Goal: Navigation & Orientation: Find specific page/section

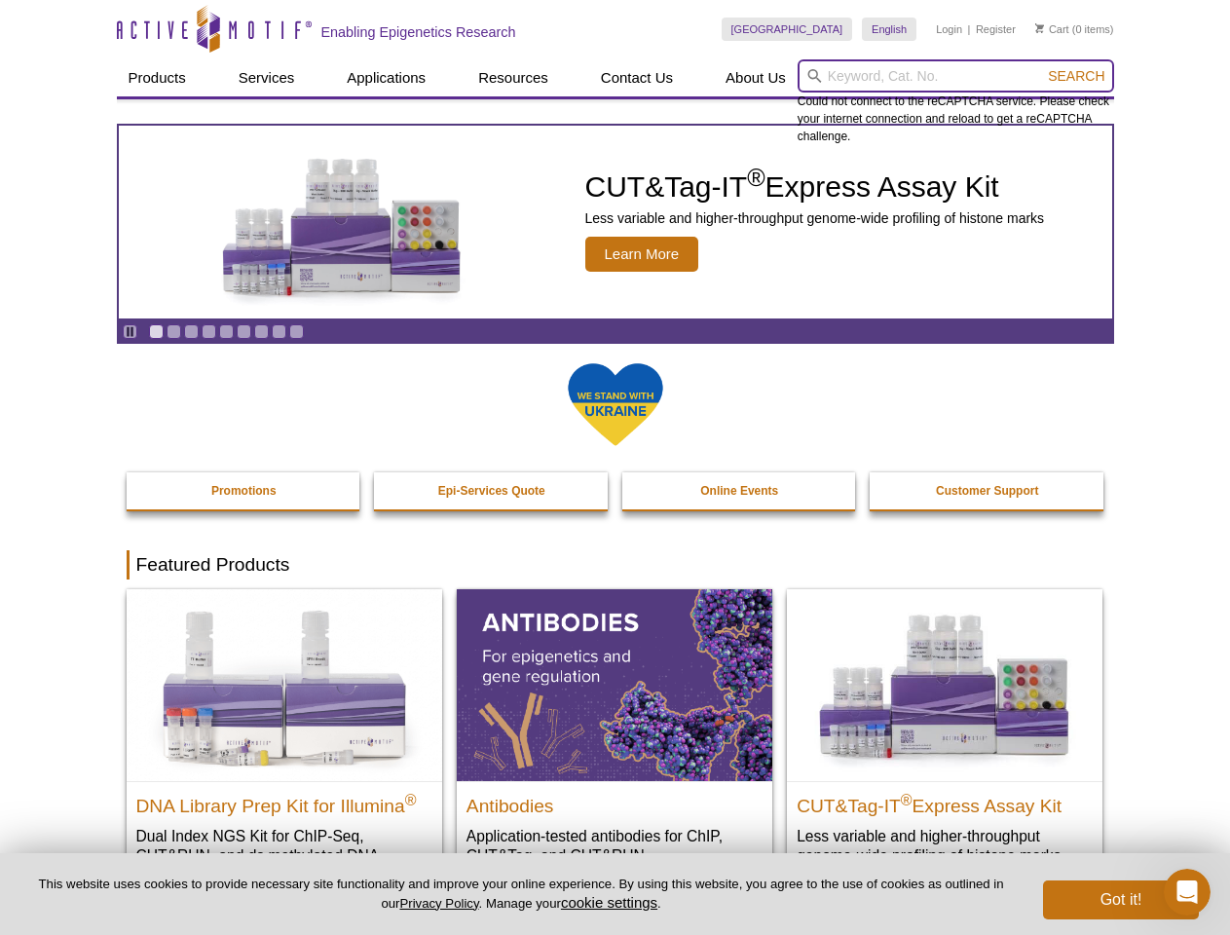
click at [955, 76] on input "search" at bounding box center [955, 75] width 316 height 33
click at [1076, 76] on span "Search" at bounding box center [1076, 76] width 56 height 16
click at [130, 331] on icon "Pause" at bounding box center [130, 331] width 13 height 13
click at [156, 331] on link "Go to slide 1" at bounding box center [156, 331] width 15 height 15
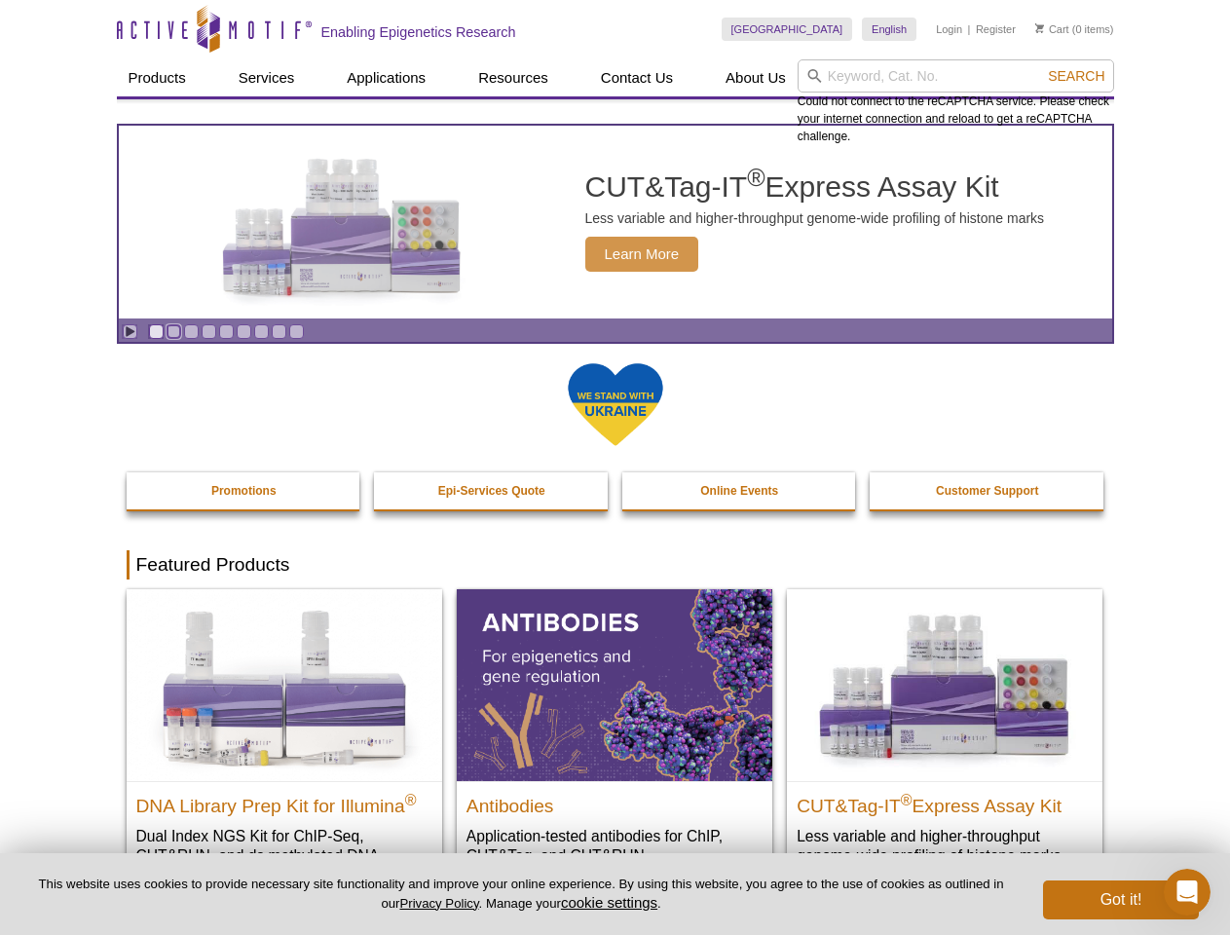
click at [173, 331] on link "Go to slide 2" at bounding box center [174, 331] width 15 height 15
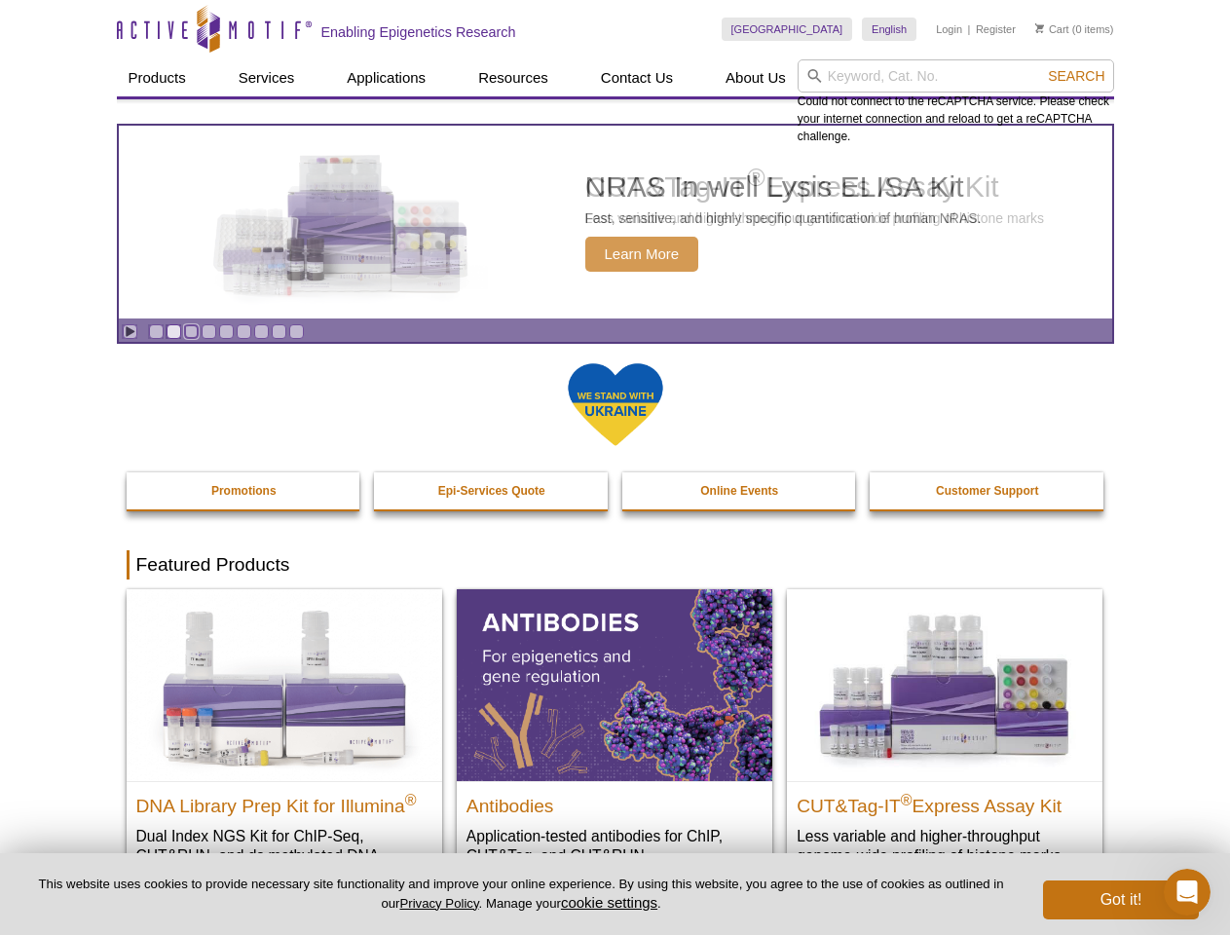
click at [191, 331] on link "Go to slide 3" at bounding box center [191, 331] width 15 height 15
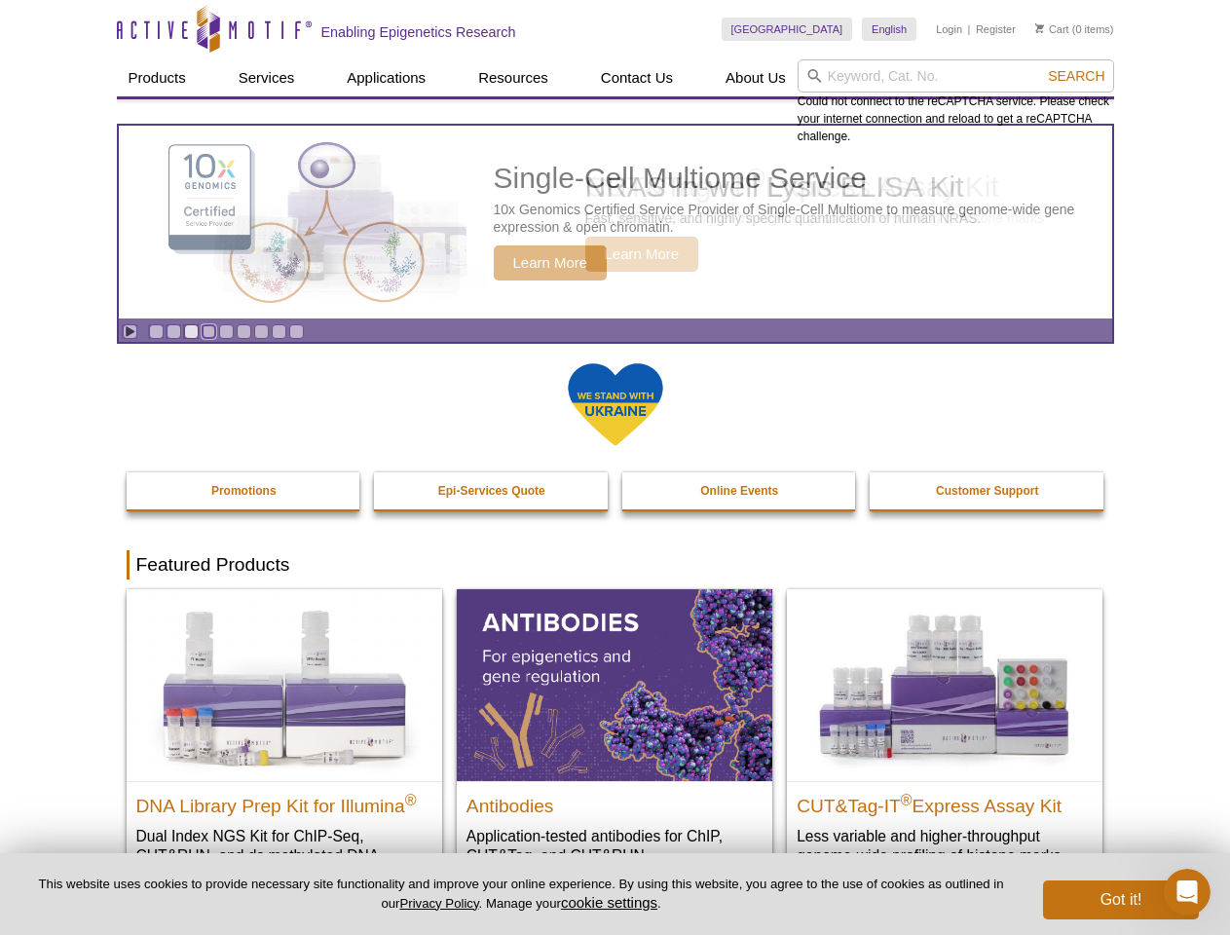
click at [208, 331] on link "Go to slide 4" at bounding box center [209, 331] width 15 height 15
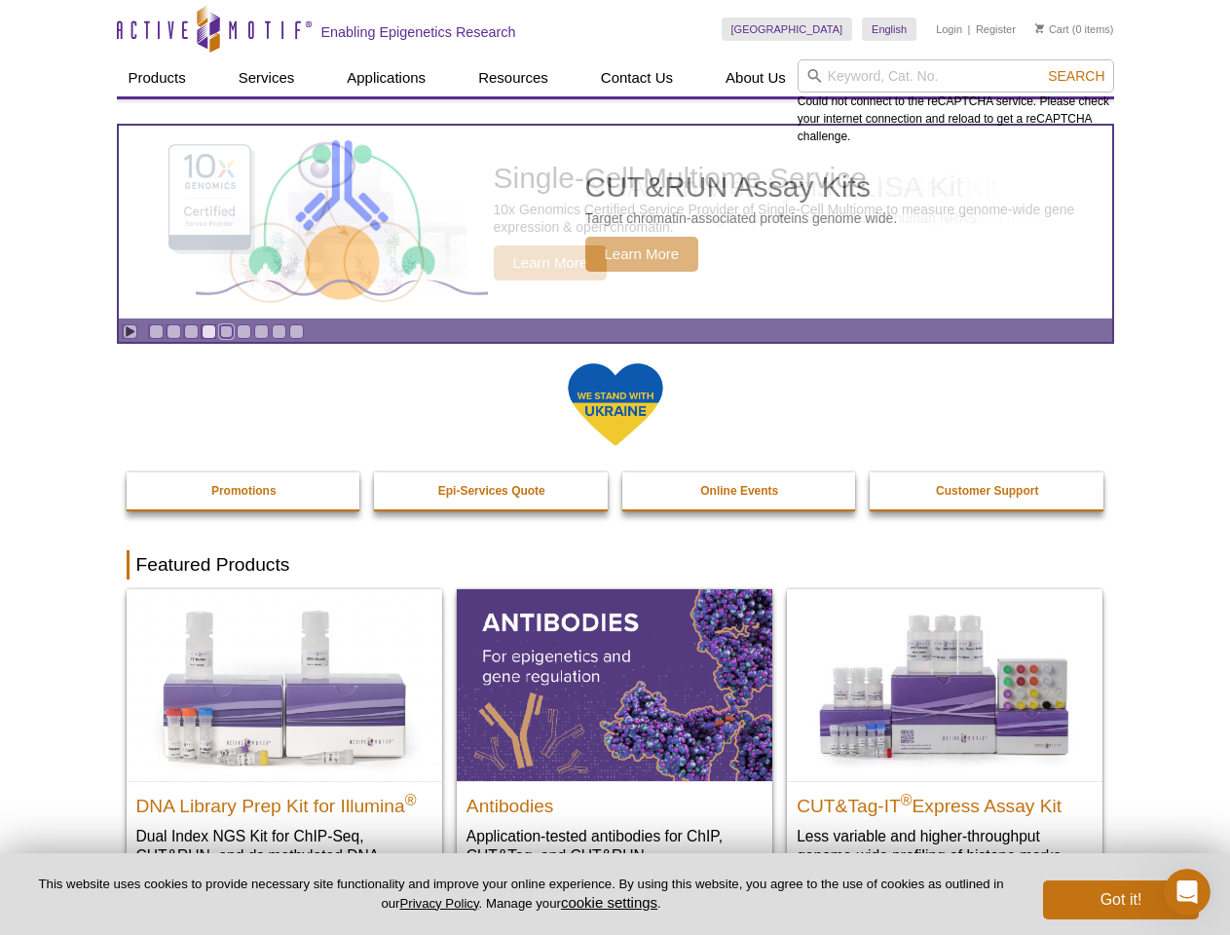
click at [226, 331] on link "Go to slide 5" at bounding box center [226, 331] width 15 height 15
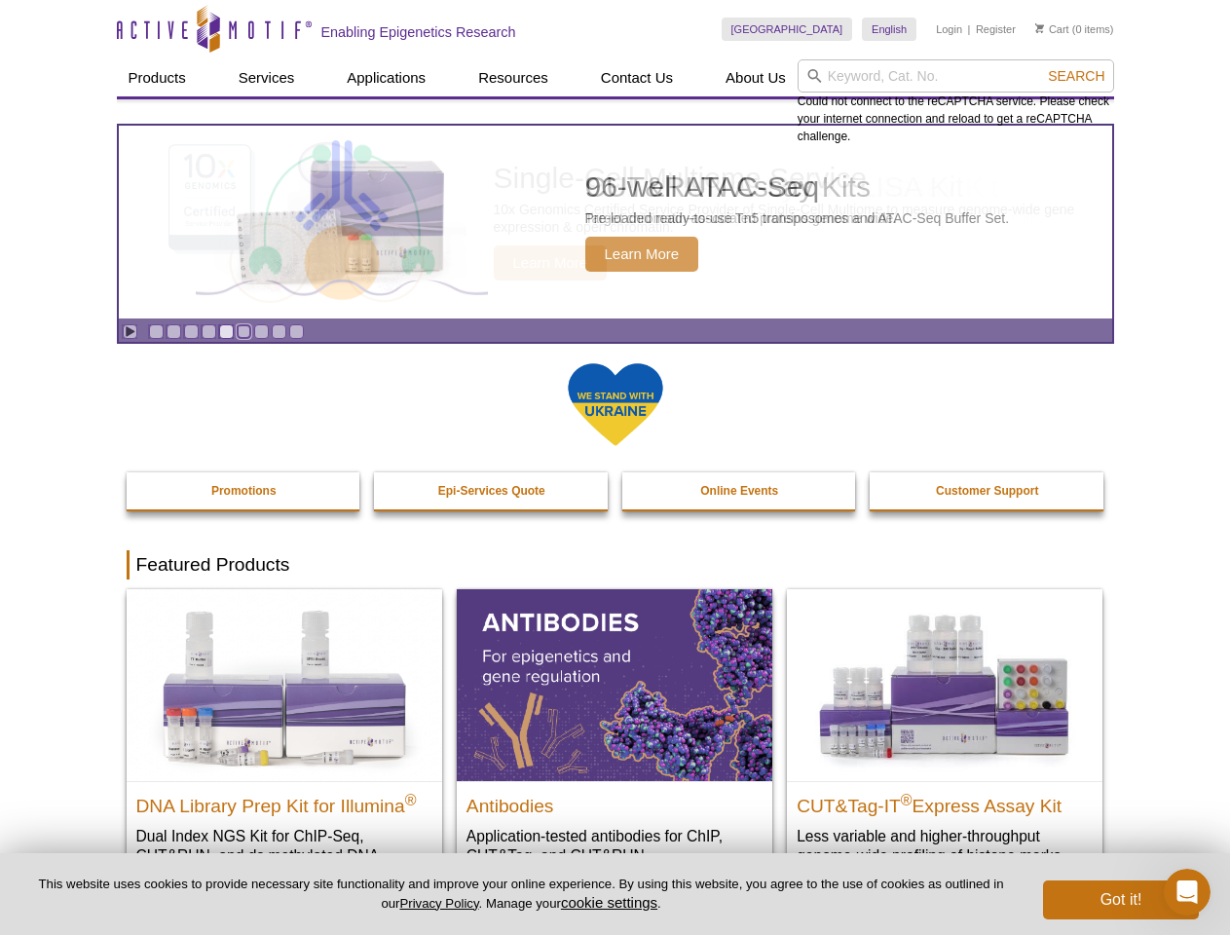
click at [243, 331] on link "Go to slide 6" at bounding box center [244, 331] width 15 height 15
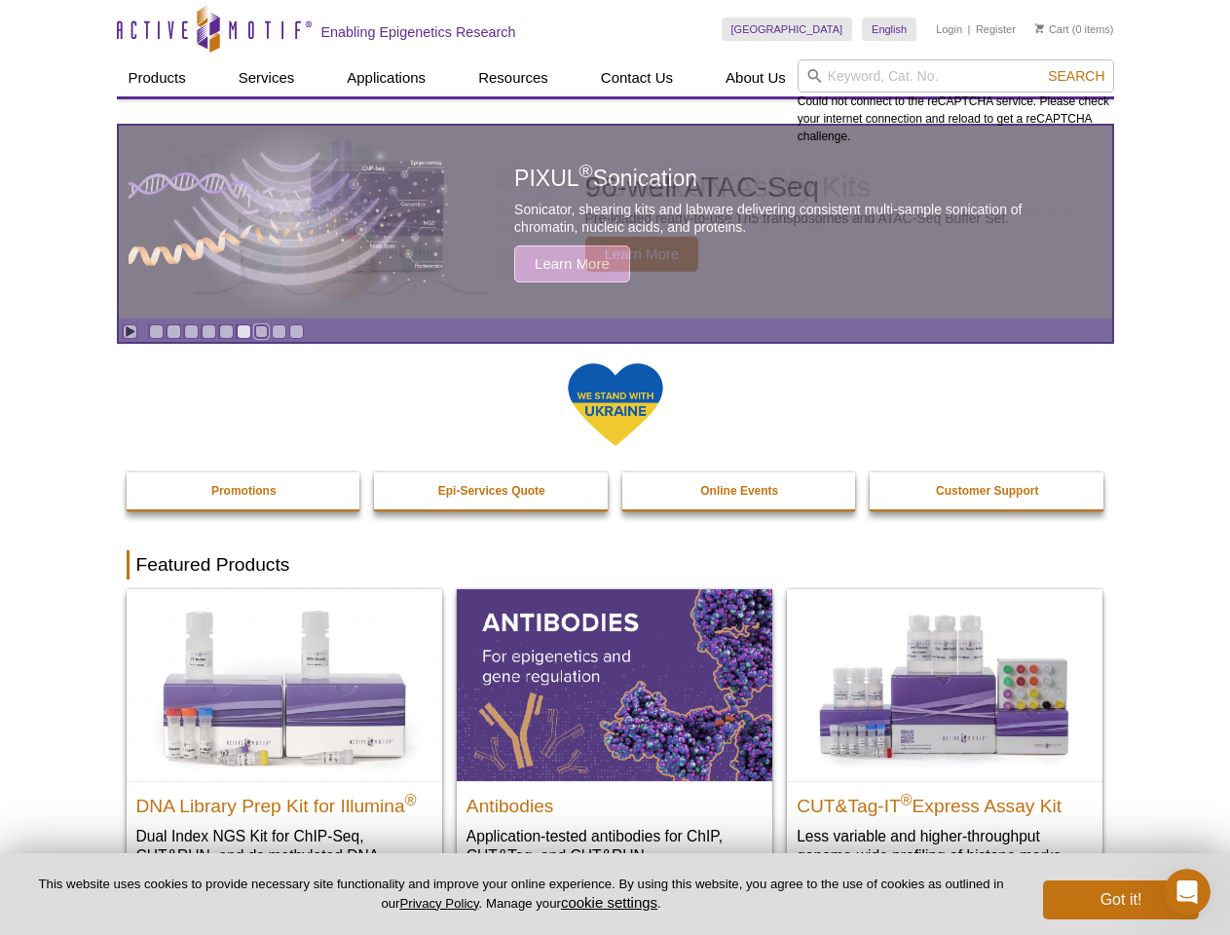
click at [261, 331] on link "Go to slide 7" at bounding box center [261, 331] width 15 height 15
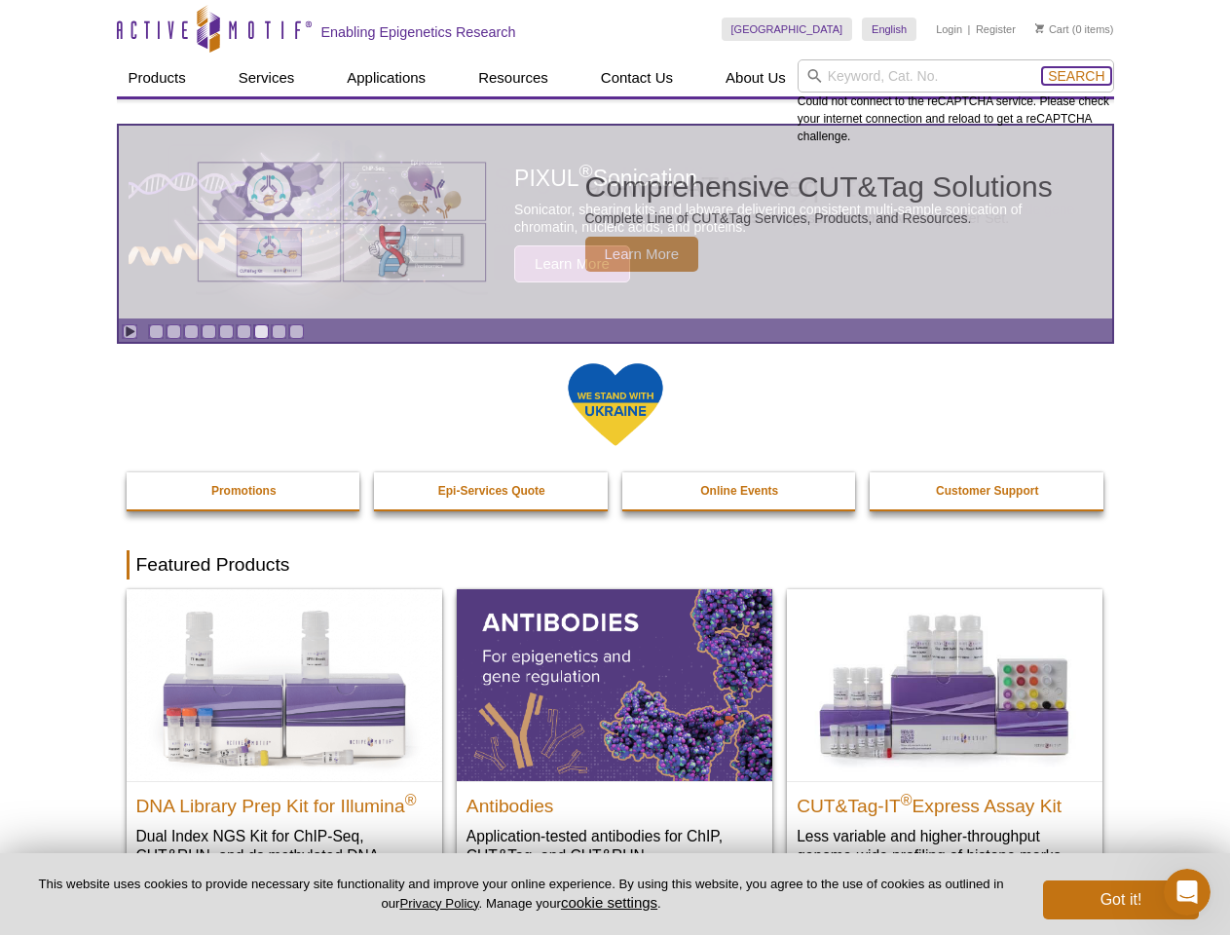
click at [1076, 76] on span "Search" at bounding box center [1076, 76] width 56 height 16
